Goal: Task Accomplishment & Management: Manage account settings

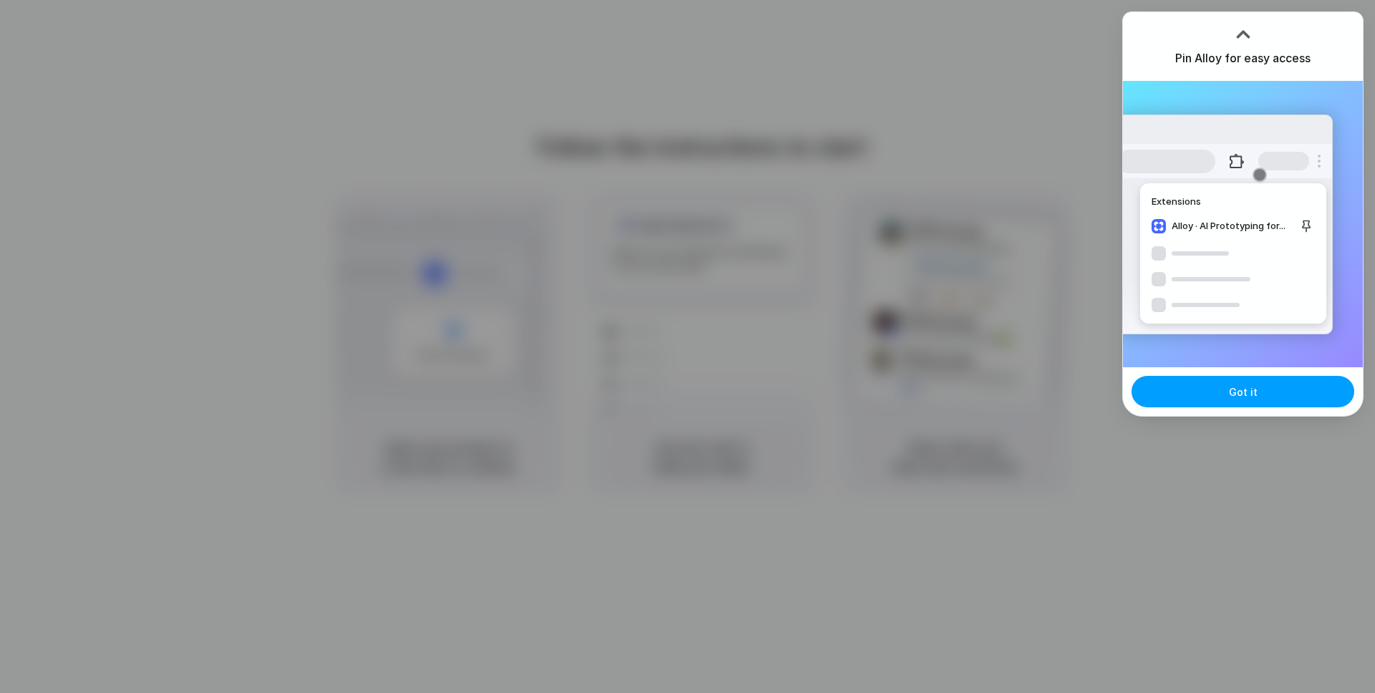
click at [1197, 396] on button "Got it" at bounding box center [1242, 392] width 223 height 32
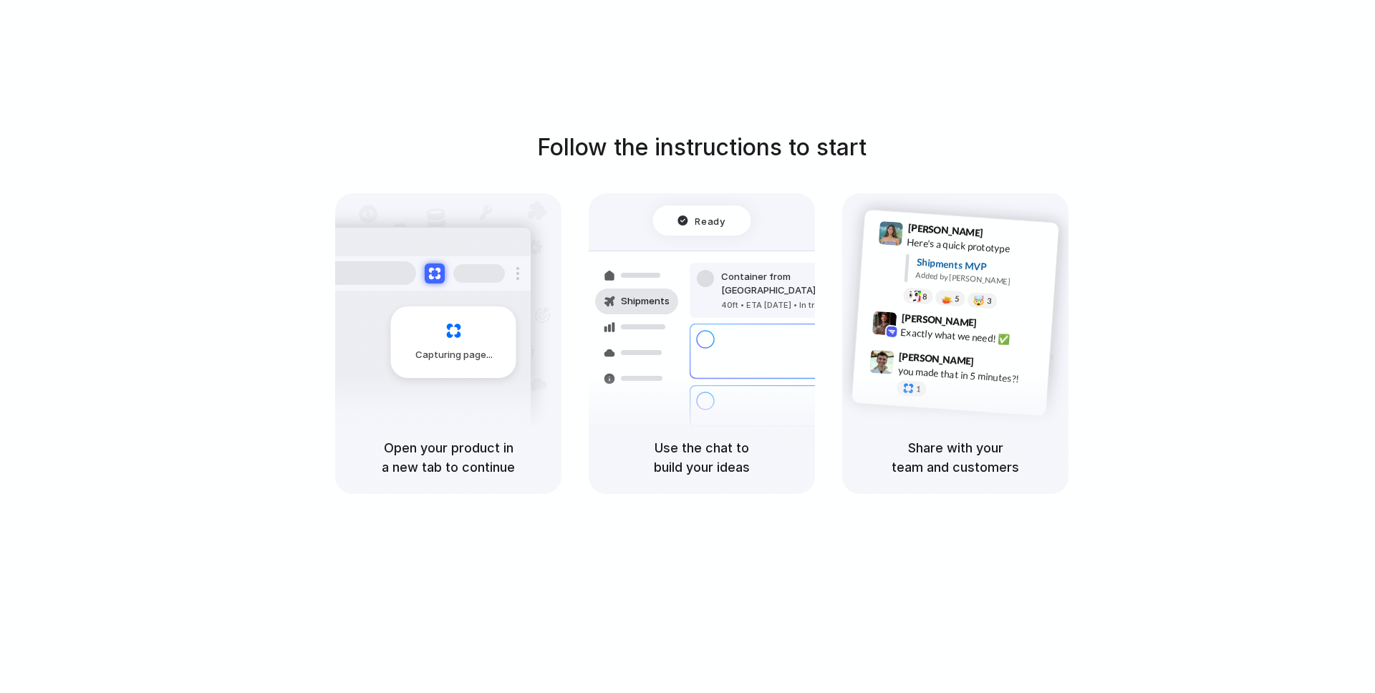
click at [1308, 42] on div "Follow the instructions to start Capturing page Open your product in a new tab …" at bounding box center [701, 361] width 1403 height 722
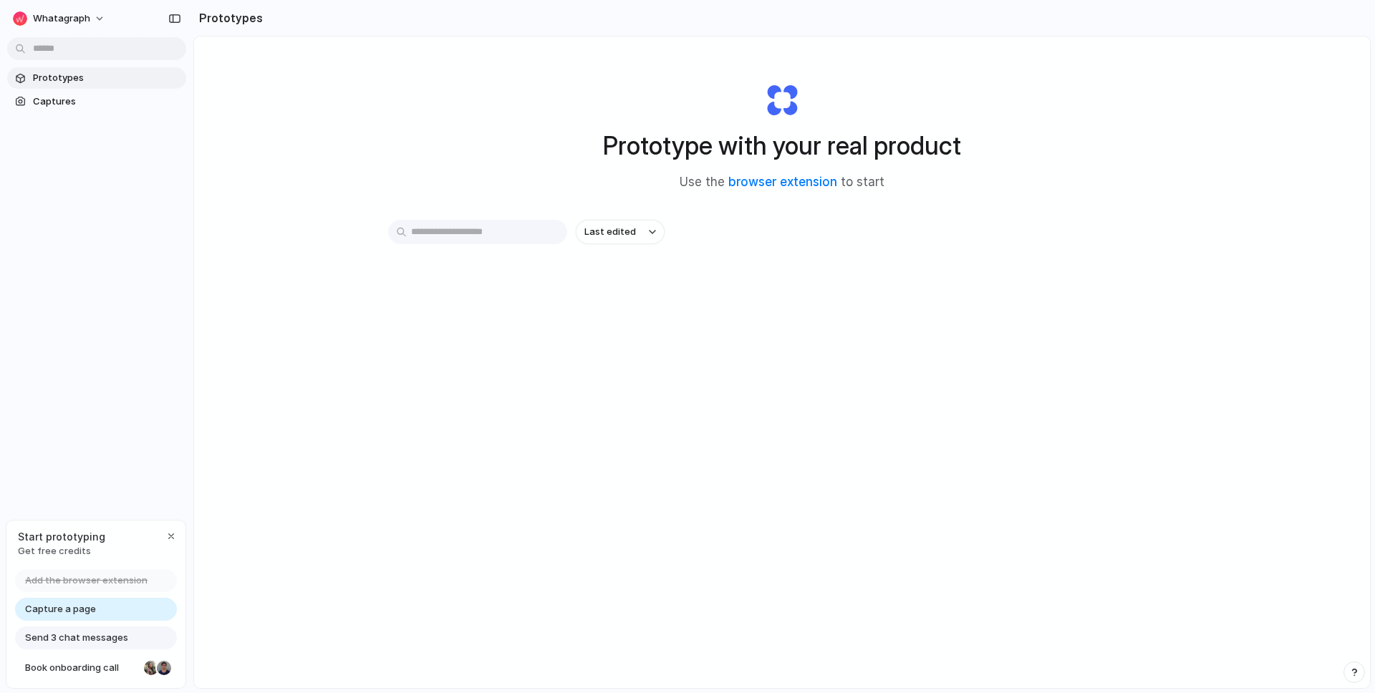
click at [79, 642] on span "Send 3 chat messages" at bounding box center [76, 638] width 103 height 14
click at [75, 637] on span "Send 3 chat messages" at bounding box center [76, 638] width 103 height 14
click at [78, 614] on span "Capture a page" at bounding box center [60, 609] width 71 height 14
click at [79, 644] on span "Send 3 chat messages" at bounding box center [76, 638] width 103 height 14
click at [79, 642] on span "Send 3 chat messages" at bounding box center [76, 638] width 103 height 14
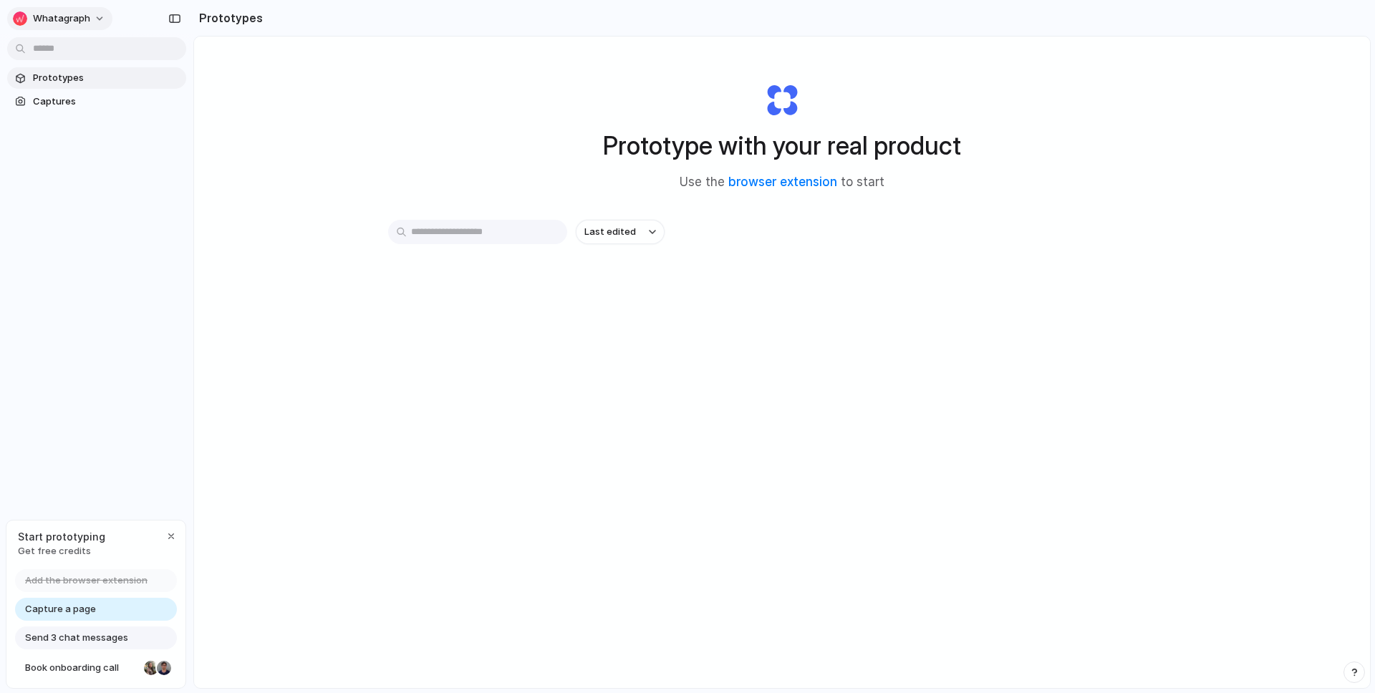
click at [89, 18] on button "Whatagraph" at bounding box center [59, 18] width 105 height 23
click at [170, 141] on li "Dark" at bounding box center [174, 142] width 84 height 23
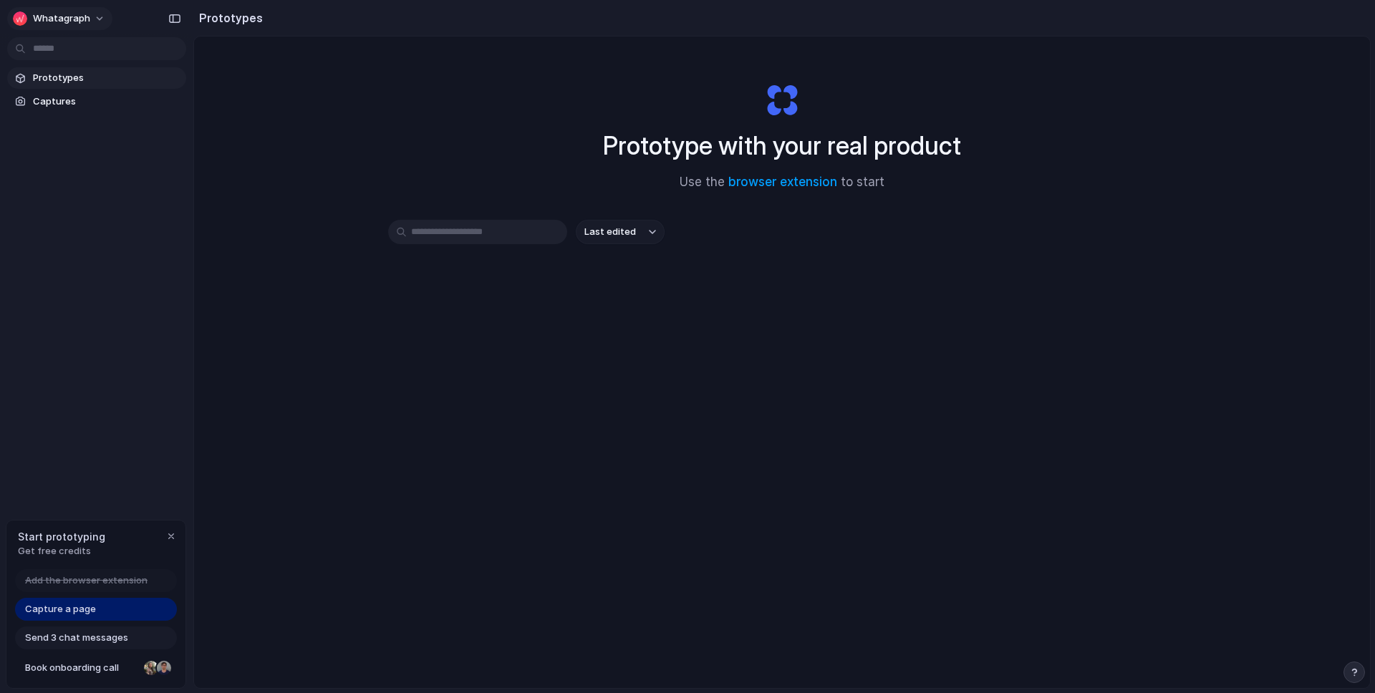
click at [100, 21] on button "Whatagraph" at bounding box center [59, 18] width 105 height 23
click at [94, 22] on div "Settings Invite members Change theme Sign out" at bounding box center [687, 346] width 1375 height 693
click at [92, 16] on button "Whatagraph" at bounding box center [59, 18] width 105 height 23
click at [183, 163] on span "Neutral dark" at bounding box center [166, 165] width 56 height 14
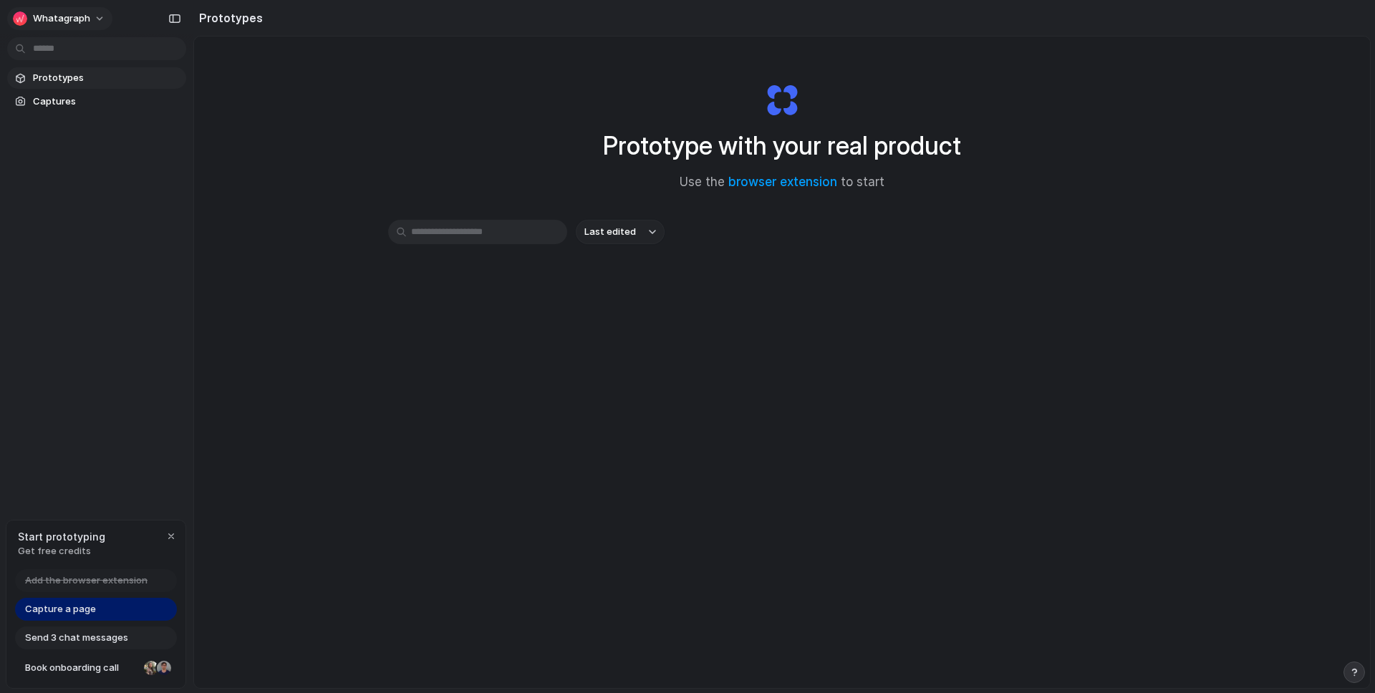
click at [79, 9] on button "Whatagraph" at bounding box center [59, 18] width 105 height 23
click at [172, 184] on li "Forest" at bounding box center [179, 188] width 94 height 23
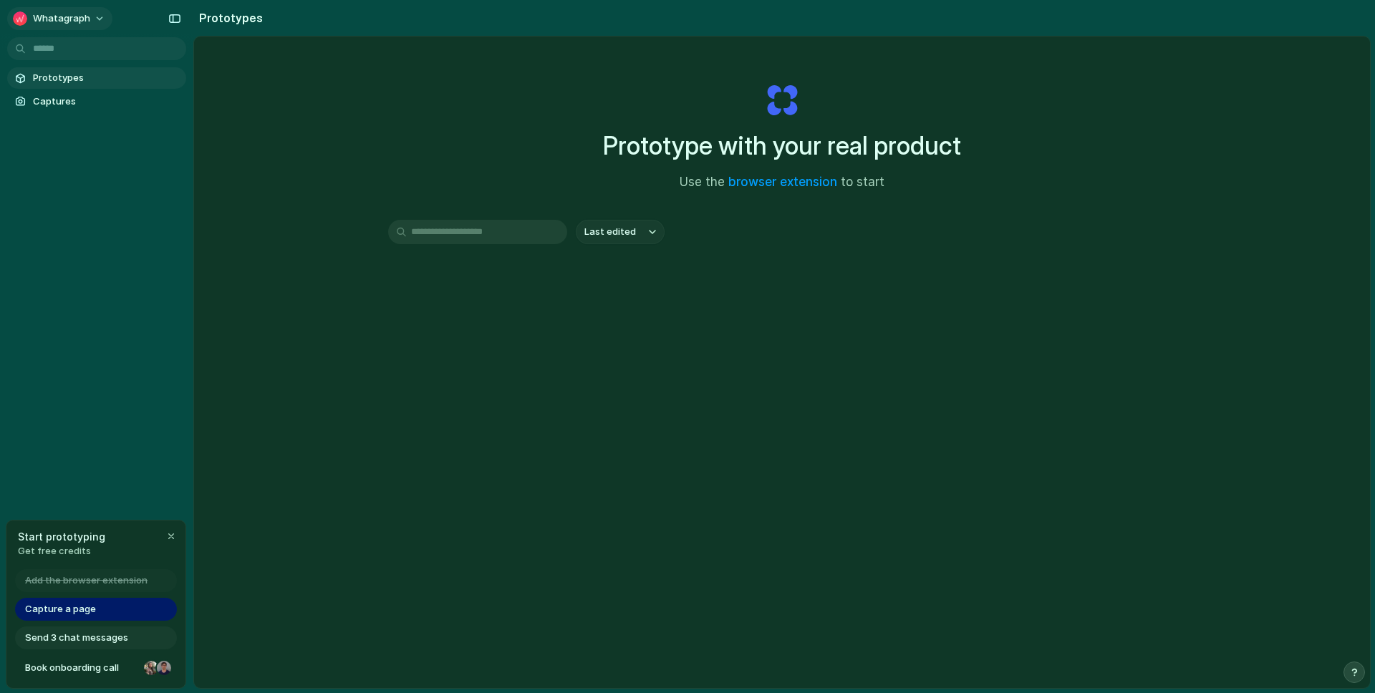
click at [69, 24] on span "Whatagraph" at bounding box center [61, 18] width 57 height 14
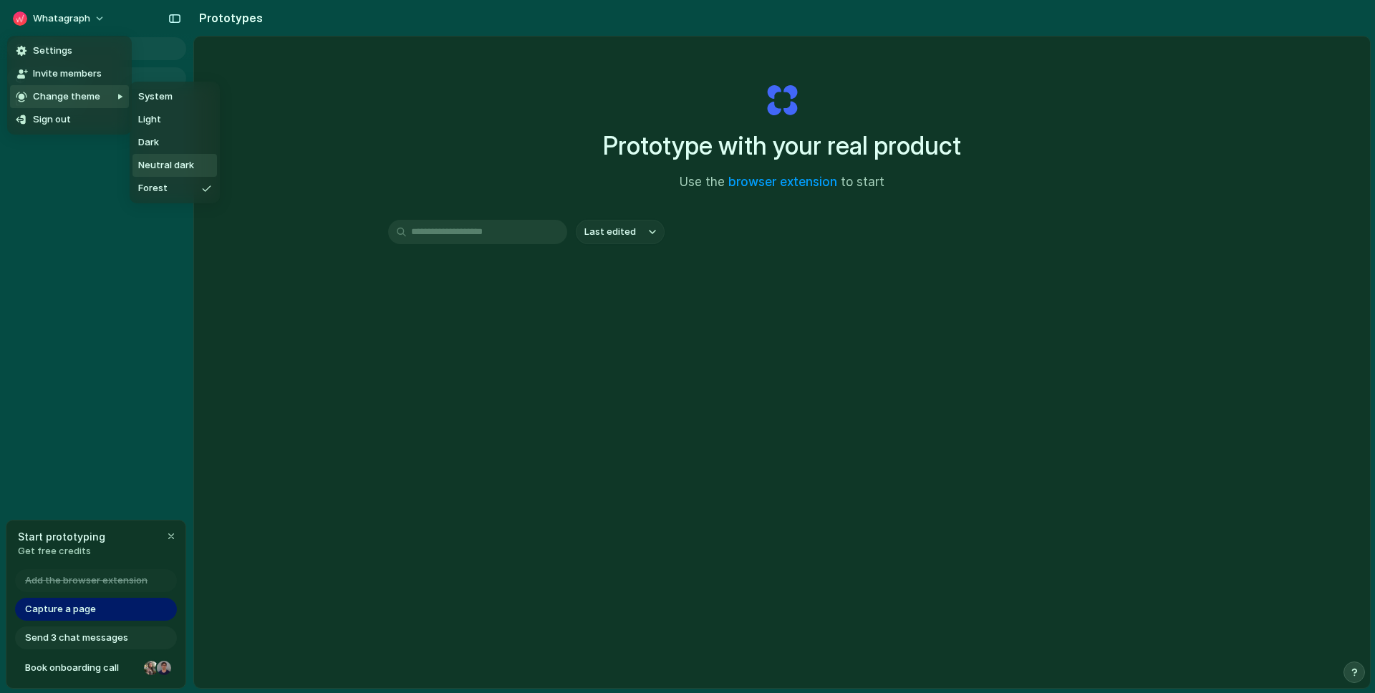
click at [164, 163] on span "Neutral dark" at bounding box center [166, 165] width 56 height 14
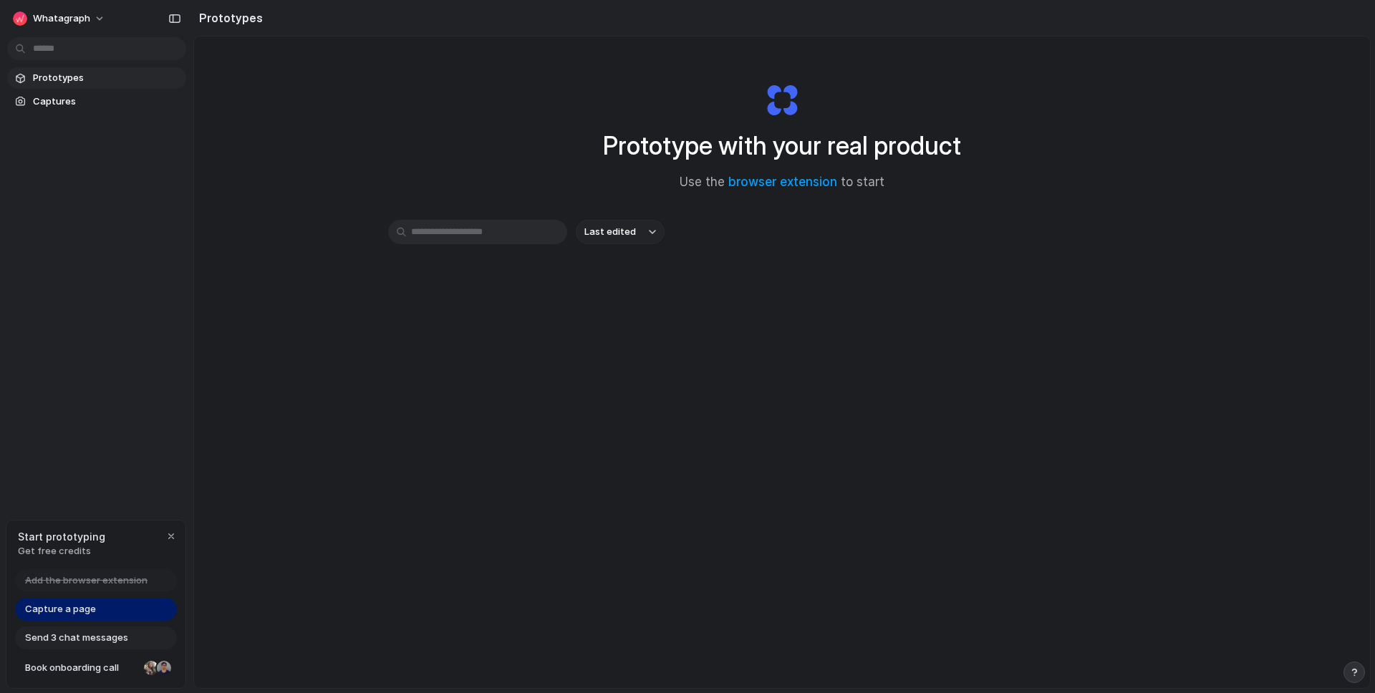
click at [1018, 327] on div "Last edited" at bounding box center [782, 283] width 788 height 126
click at [170, 539] on div "button" at bounding box center [170, 536] width 11 height 11
click at [72, 19] on span "Whatagraph" at bounding box center [61, 18] width 57 height 14
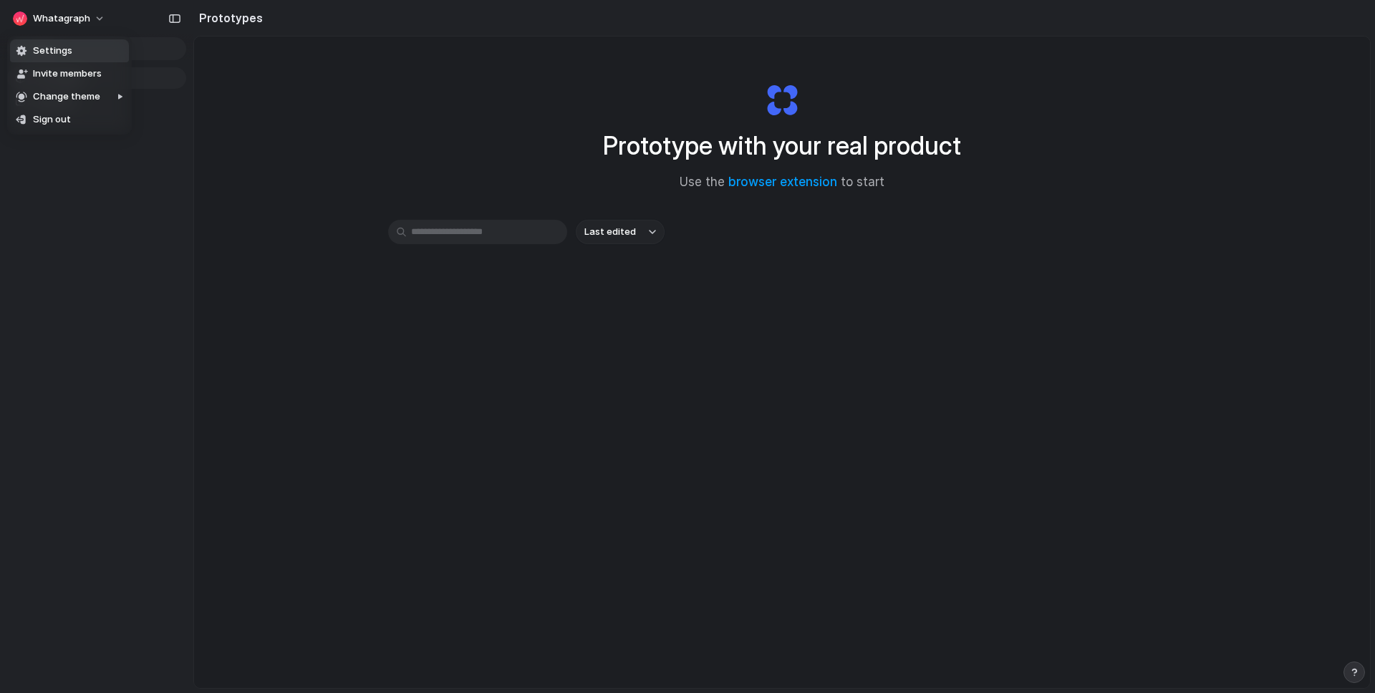
click at [59, 49] on span "Settings" at bounding box center [52, 51] width 39 height 14
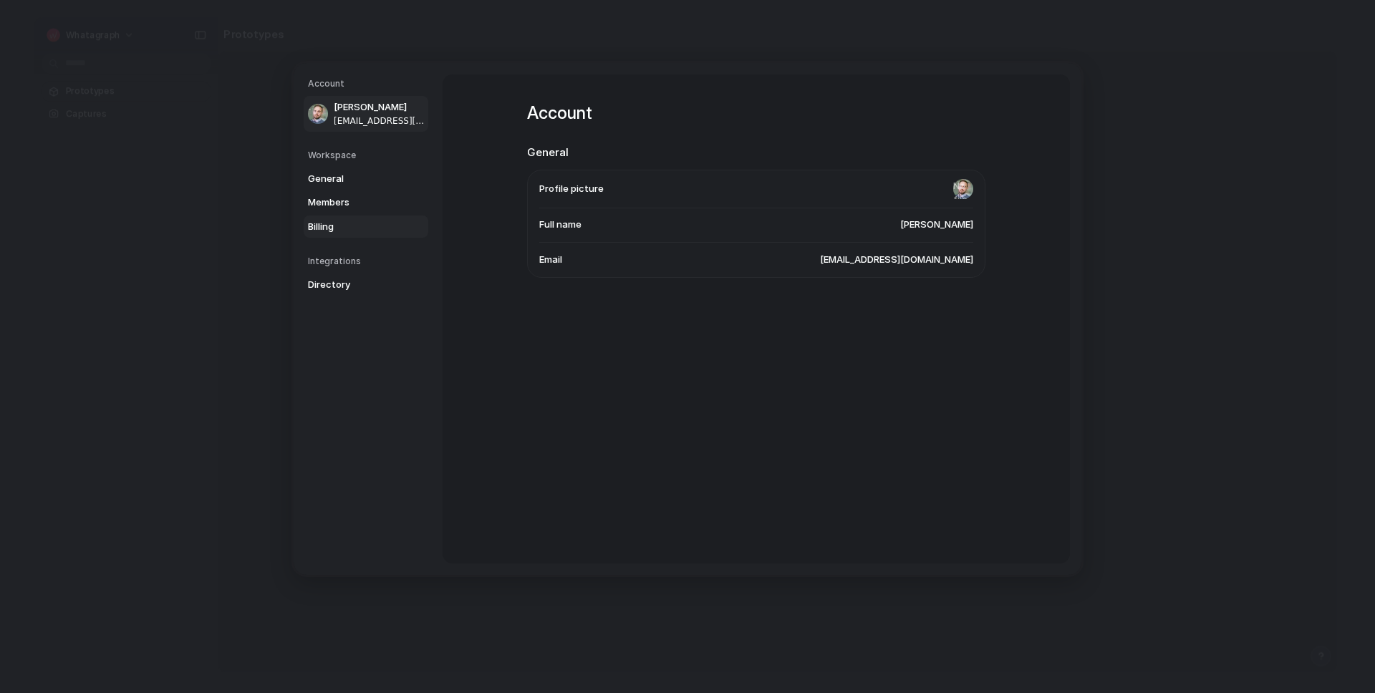
click at [354, 219] on span "Billing" at bounding box center [354, 226] width 92 height 14
